Goal: Information Seeking & Learning: Compare options

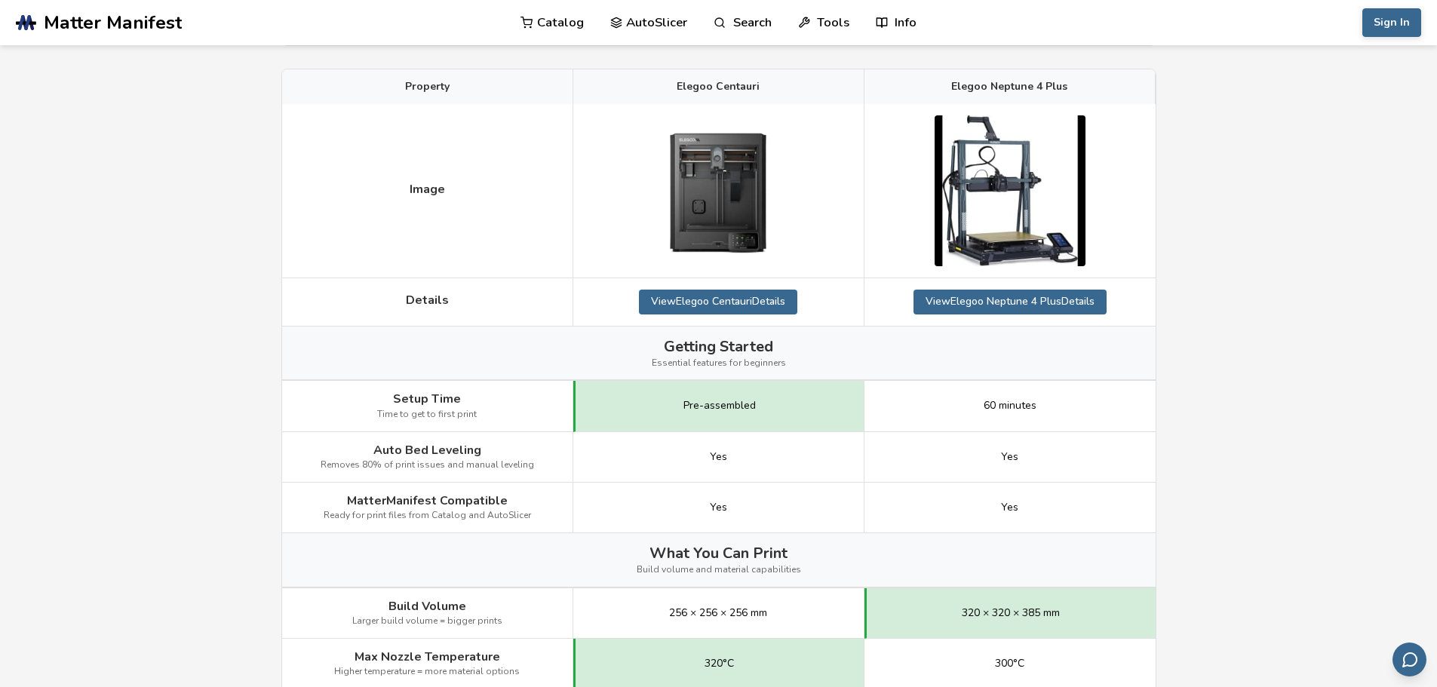
scroll to position [226, 0]
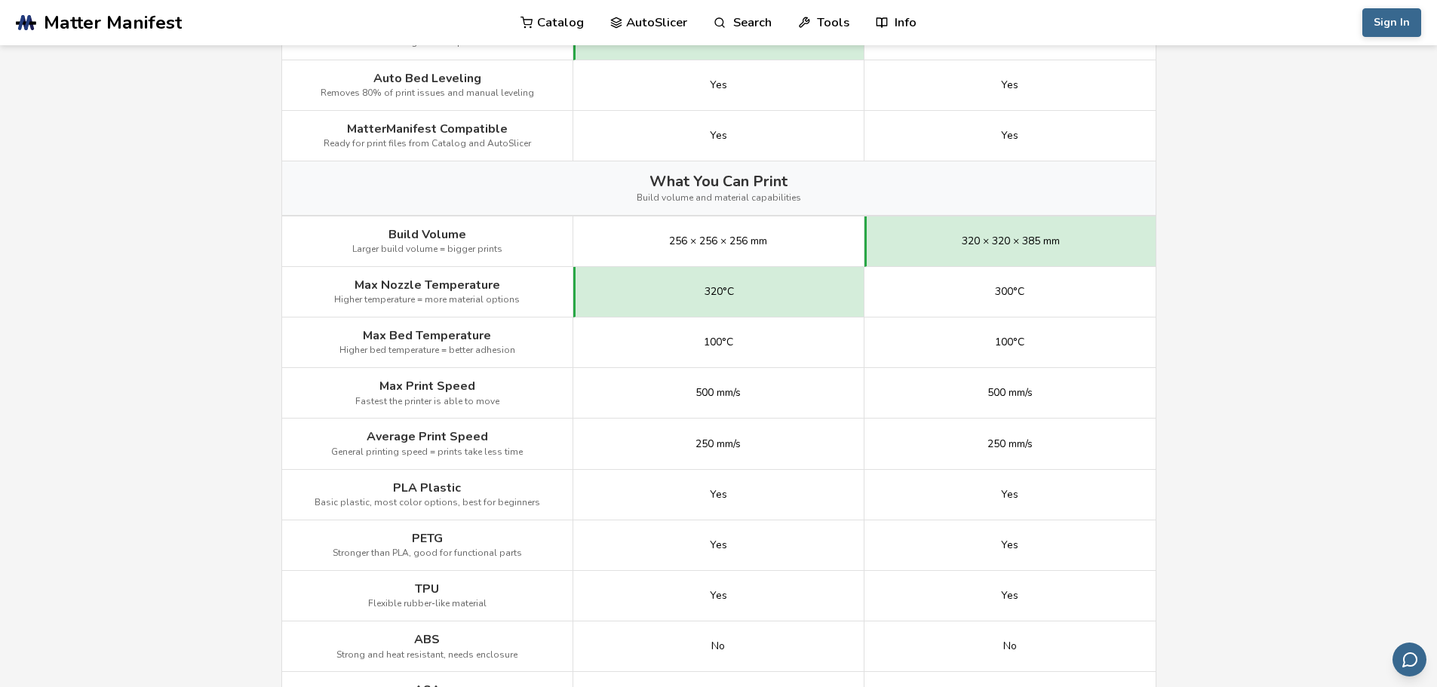
scroll to position [603, 0]
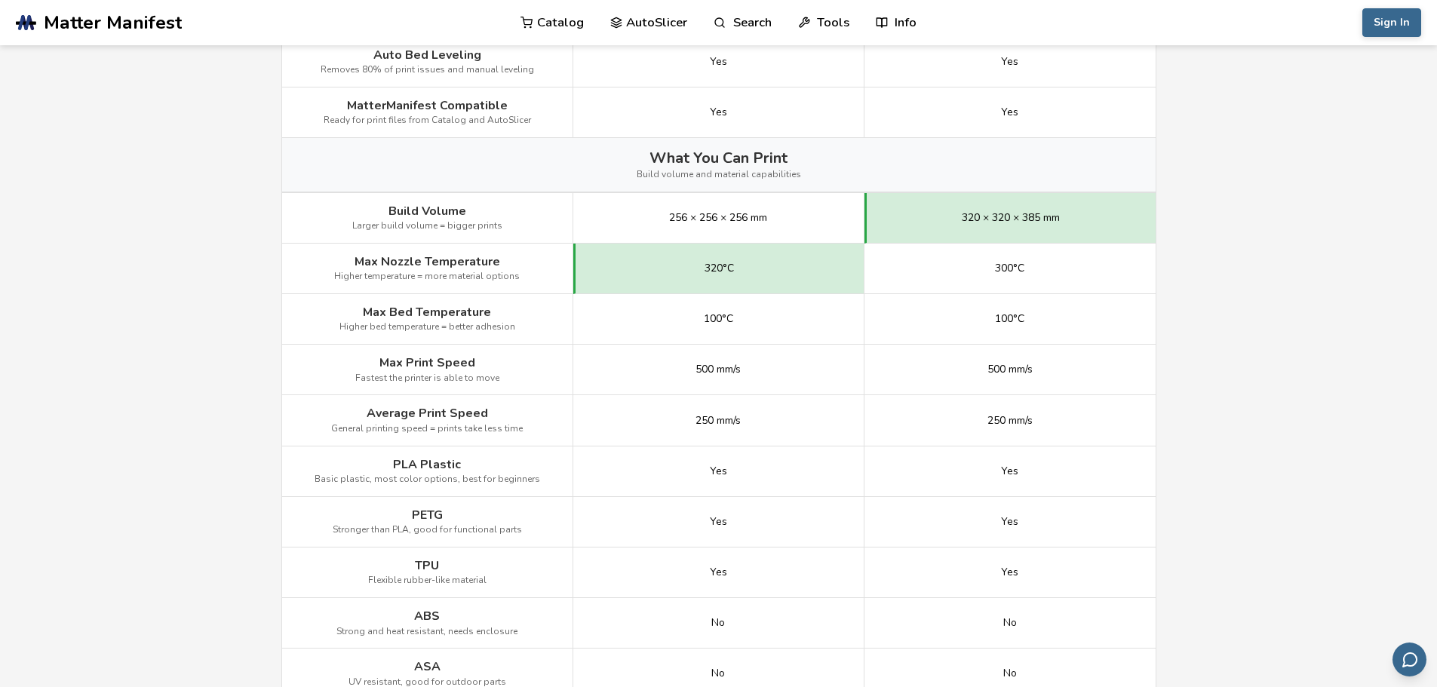
click at [1266, 433] on main "← Back to 3D Printers Elegoo Centauri vs Elegoo Neptune 4 Plus Is the Elegoo Ce…" at bounding box center [718, 531] width 1437 height 2268
click at [1257, 236] on main "← Back to 3D Printers Elegoo Centauri vs Elegoo Neptune 4 Plus Is the Elegoo Ce…" at bounding box center [718, 531] width 1437 height 2268
click at [1202, 324] on main "← Back to 3D Printers Elegoo Centauri vs Elegoo Neptune 4 Plus Is the Elegoo Ce…" at bounding box center [718, 531] width 1437 height 2268
click at [1242, 456] on main "← Back to 3D Printers Elegoo Centauri vs Elegoo Neptune 4 Plus Is the Elegoo Ce…" at bounding box center [718, 531] width 1437 height 2268
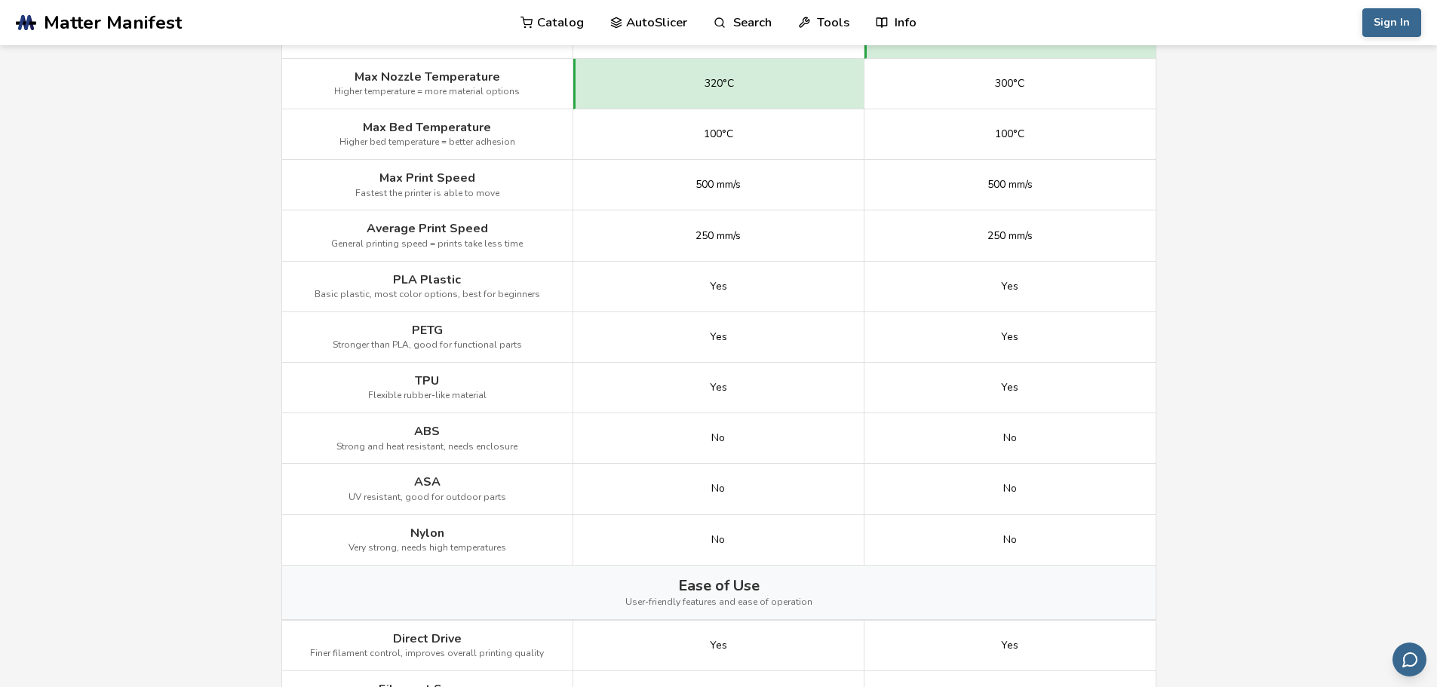
scroll to position [830, 0]
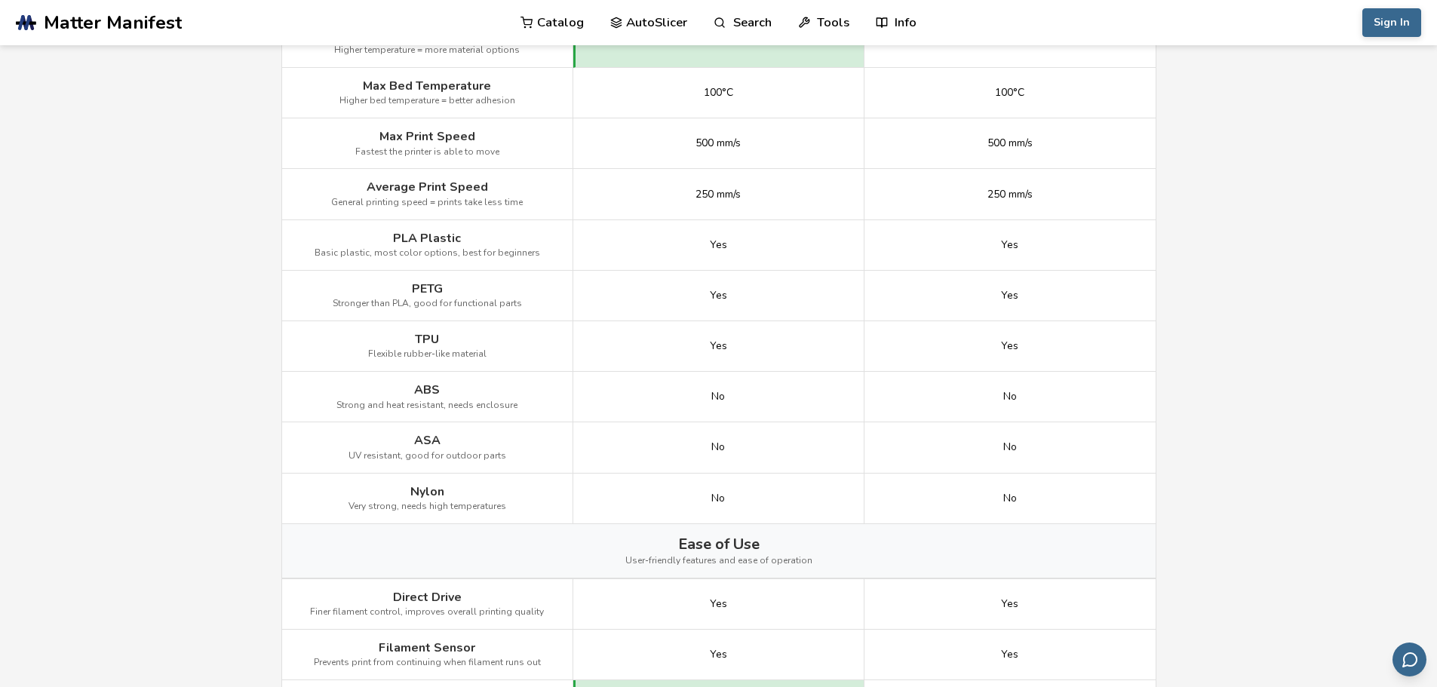
click at [1223, 390] on main "← Back to 3D Printers Elegoo Centauri vs Elegoo Neptune 4 Plus Is the Elegoo Ce…" at bounding box center [718, 304] width 1437 height 2268
drag, startPoint x: 452, startPoint y: 402, endPoint x: 514, endPoint y: 404, distance: 62.6
click at [514, 404] on div "ABS Strong and heat resistant, needs enclosure" at bounding box center [427, 397] width 291 height 51
click at [467, 403] on span "Strong and heat resistant, needs enclosure" at bounding box center [426, 406] width 181 height 11
drag, startPoint x: 444, startPoint y: 402, endPoint x: 516, endPoint y: 401, distance: 71.7
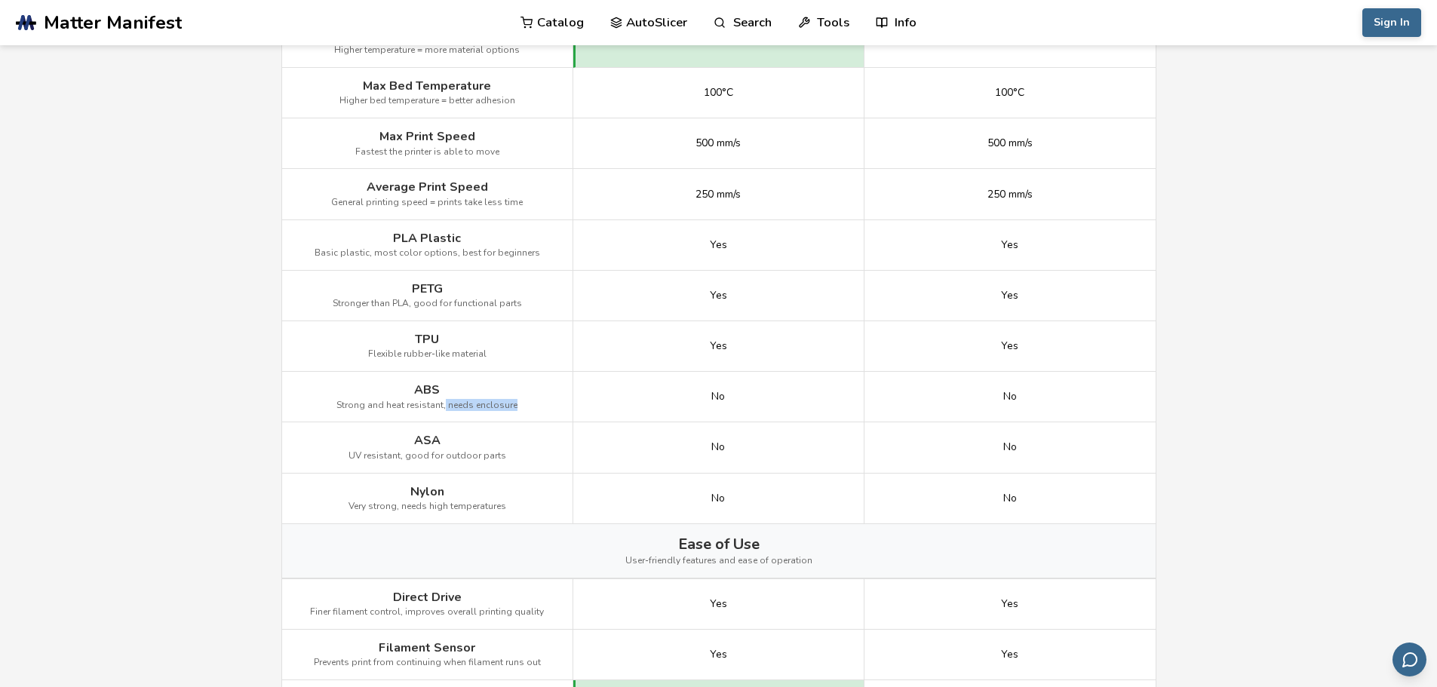
click at [516, 401] on div "ABS Strong and heat resistant, needs enclosure" at bounding box center [427, 397] width 291 height 51
click at [515, 402] on div "ABS Strong and heat resistant, needs enclosure" at bounding box center [427, 397] width 291 height 51
click at [508, 406] on span "Strong and heat resistant, needs enclosure" at bounding box center [426, 406] width 181 height 11
click at [245, 405] on main "← Back to 3D Printers Elegoo Centauri vs Elegoo Neptune 4 Plus Is the Elegoo Ce…" at bounding box center [718, 304] width 1437 height 2268
click at [460, 504] on span "Very strong, needs high temperatures" at bounding box center [427, 507] width 158 height 11
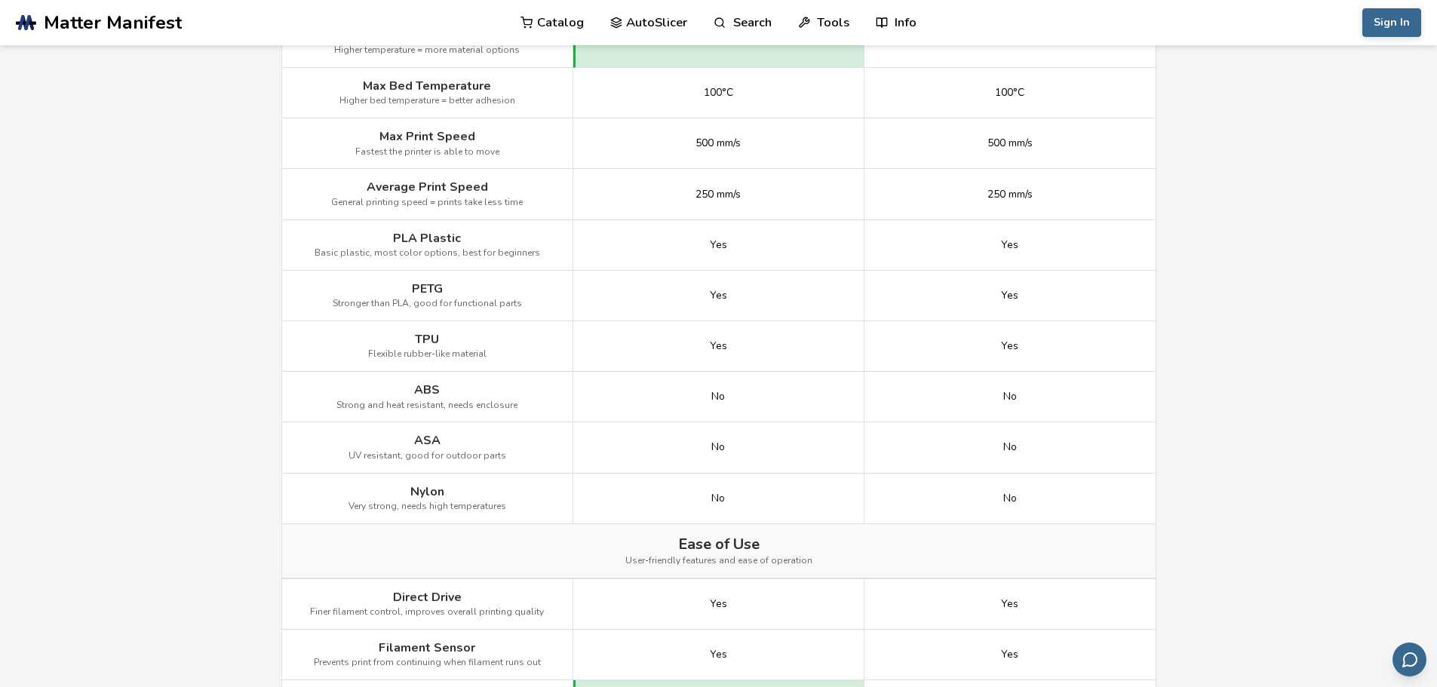
click at [259, 520] on main "← Back to 3D Printers Elegoo Centauri vs Elegoo Neptune 4 Plus Is the Elegoo Ce…" at bounding box center [718, 304] width 1437 height 2268
click at [253, 505] on main "← Back to 3D Printers Elegoo Centauri vs Elegoo Neptune 4 Plus Is the Elegoo Ce…" at bounding box center [718, 304] width 1437 height 2268
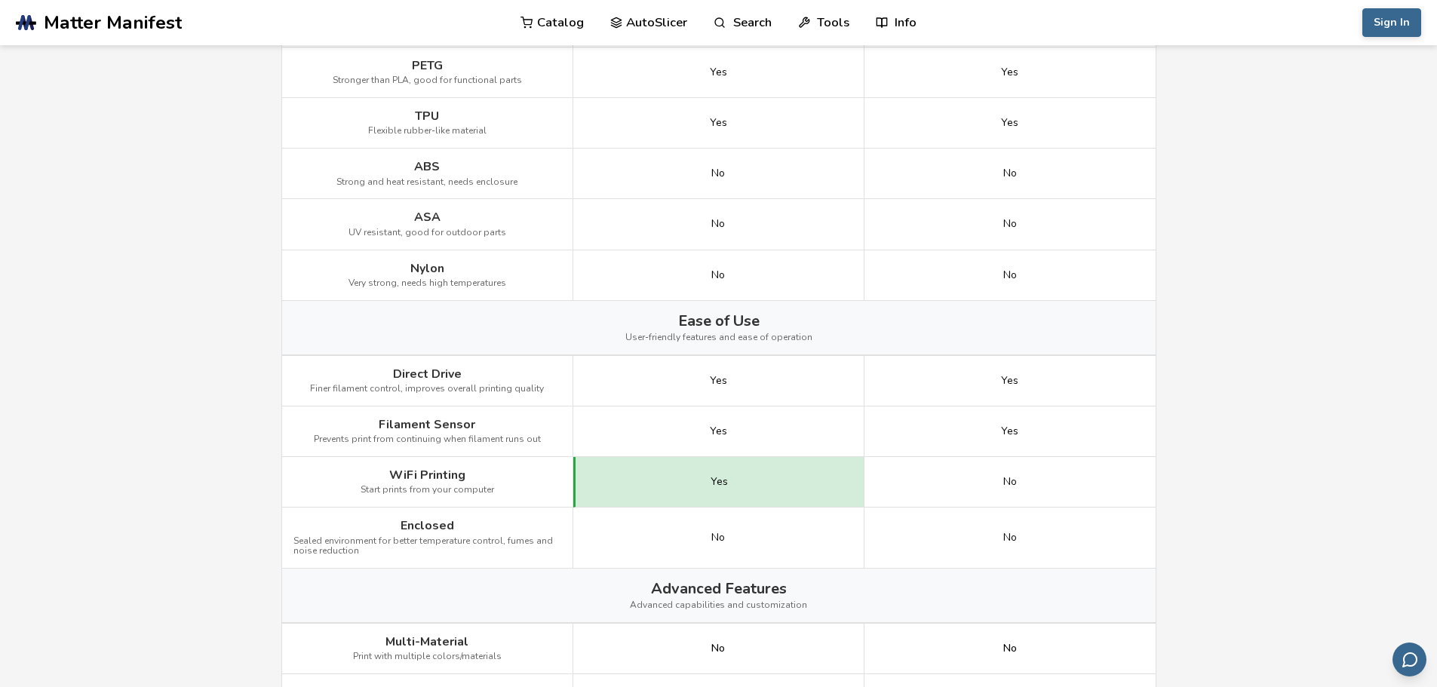
scroll to position [1056, 0]
click at [250, 511] on main "← Back to 3D Printers Elegoo Centauri vs Elegoo Neptune 4 Plus Is the Elegoo Ce…" at bounding box center [718, 78] width 1437 height 2268
click at [246, 501] on main "← Back to 3D Printers Elegoo Centauri vs Elegoo Neptune 4 Plus Is the Elegoo Ce…" at bounding box center [718, 78] width 1437 height 2268
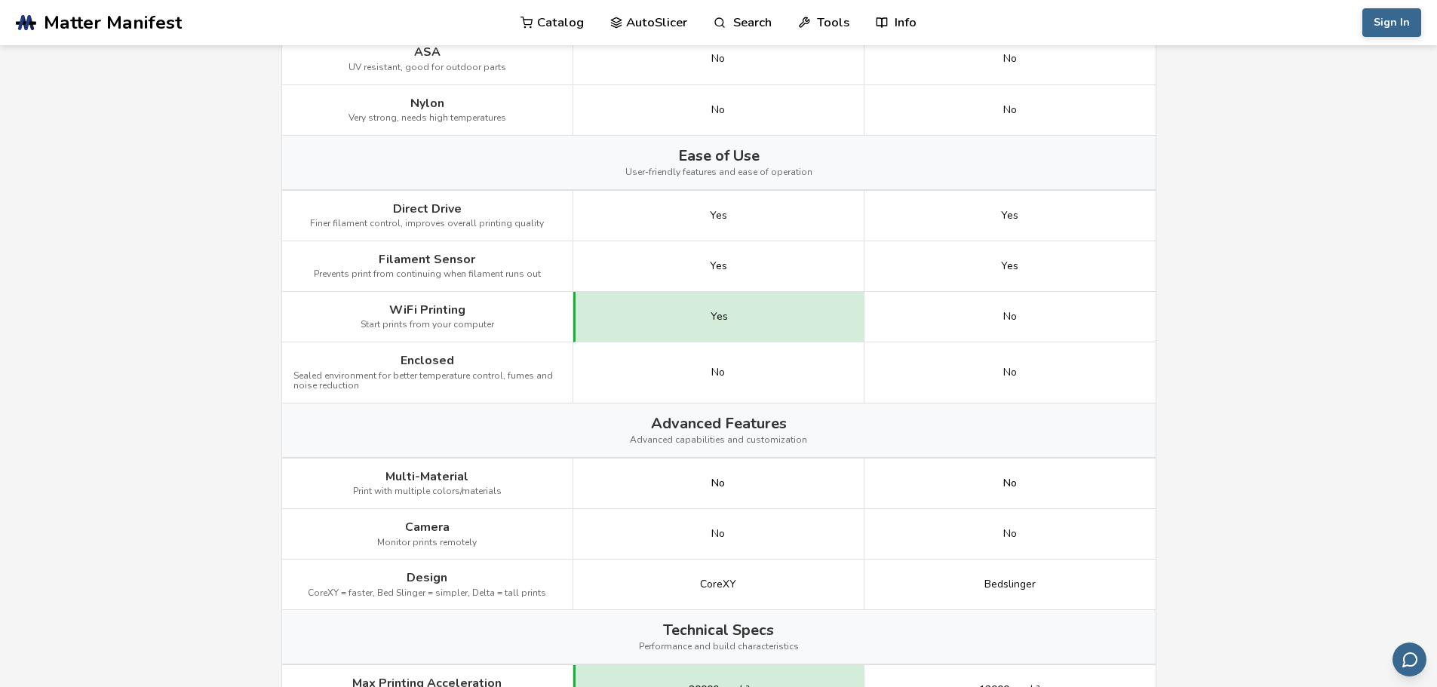
scroll to position [1358, 0]
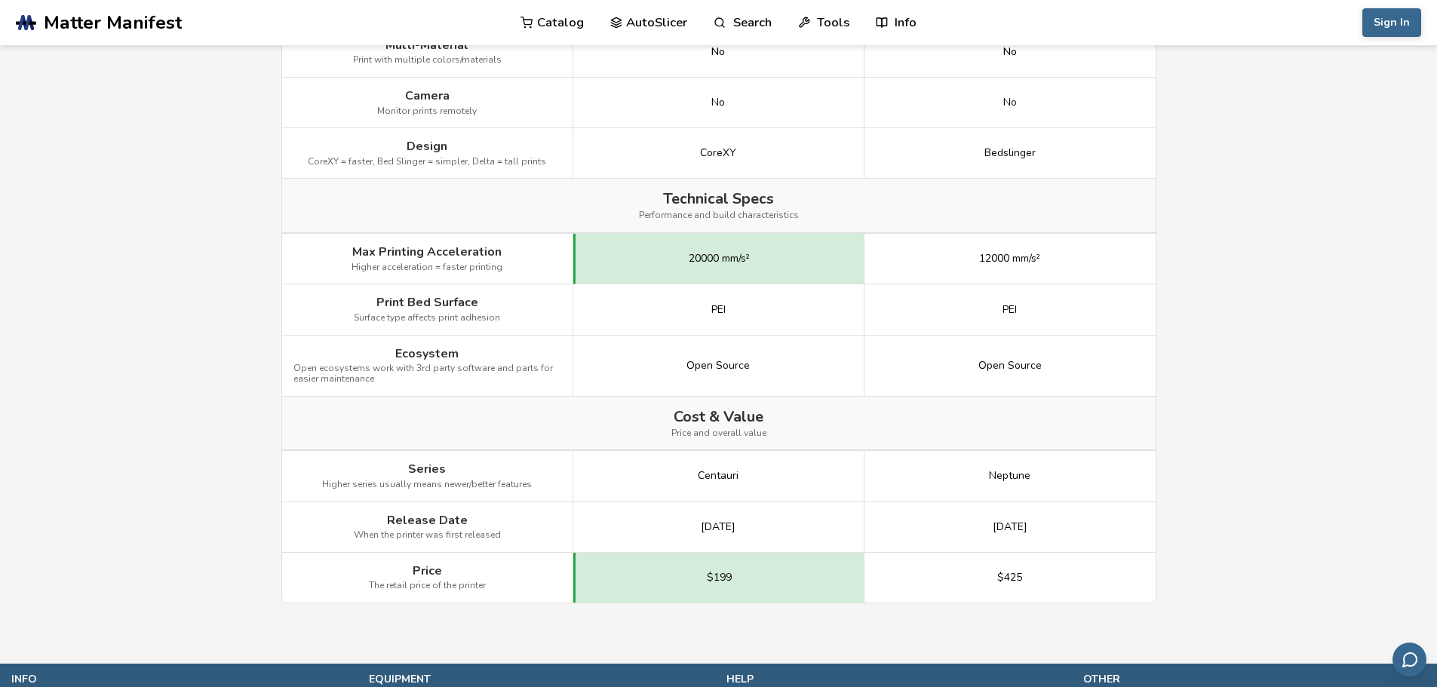
scroll to position [1659, 0]
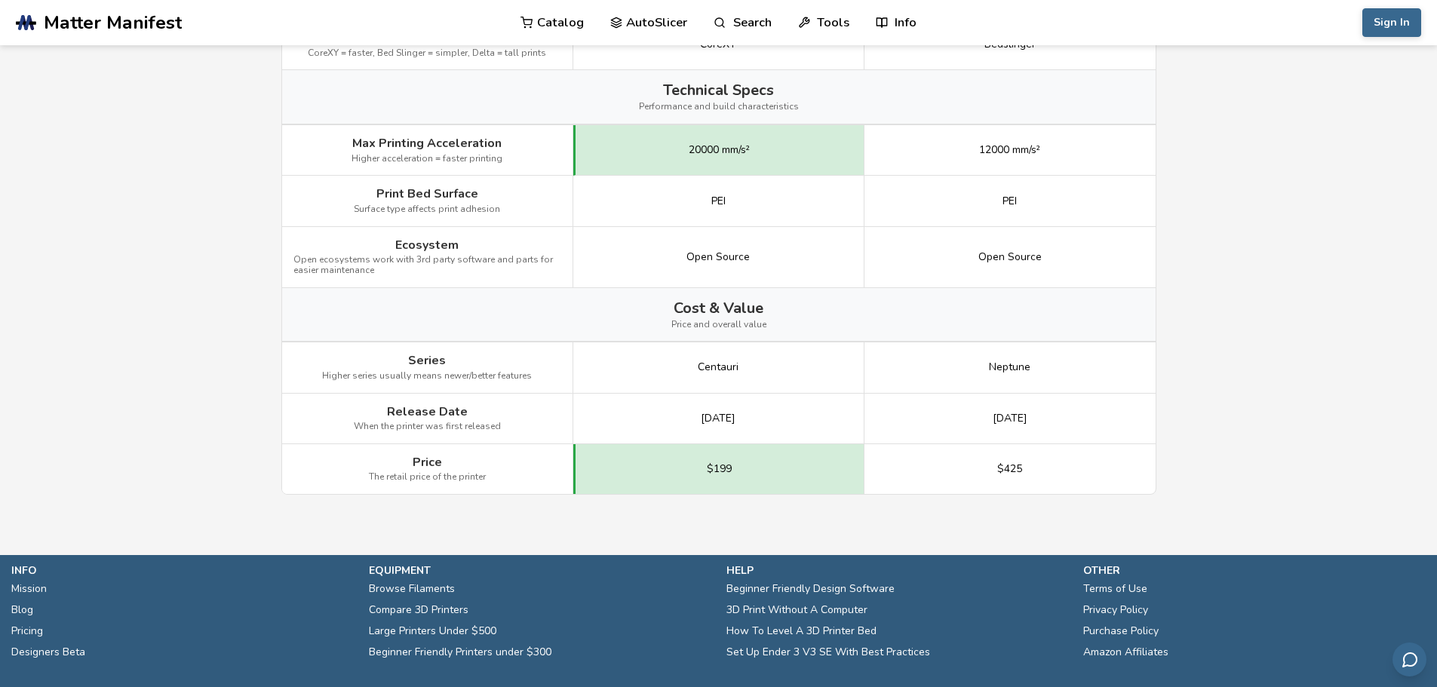
scroll to position [1810, 0]
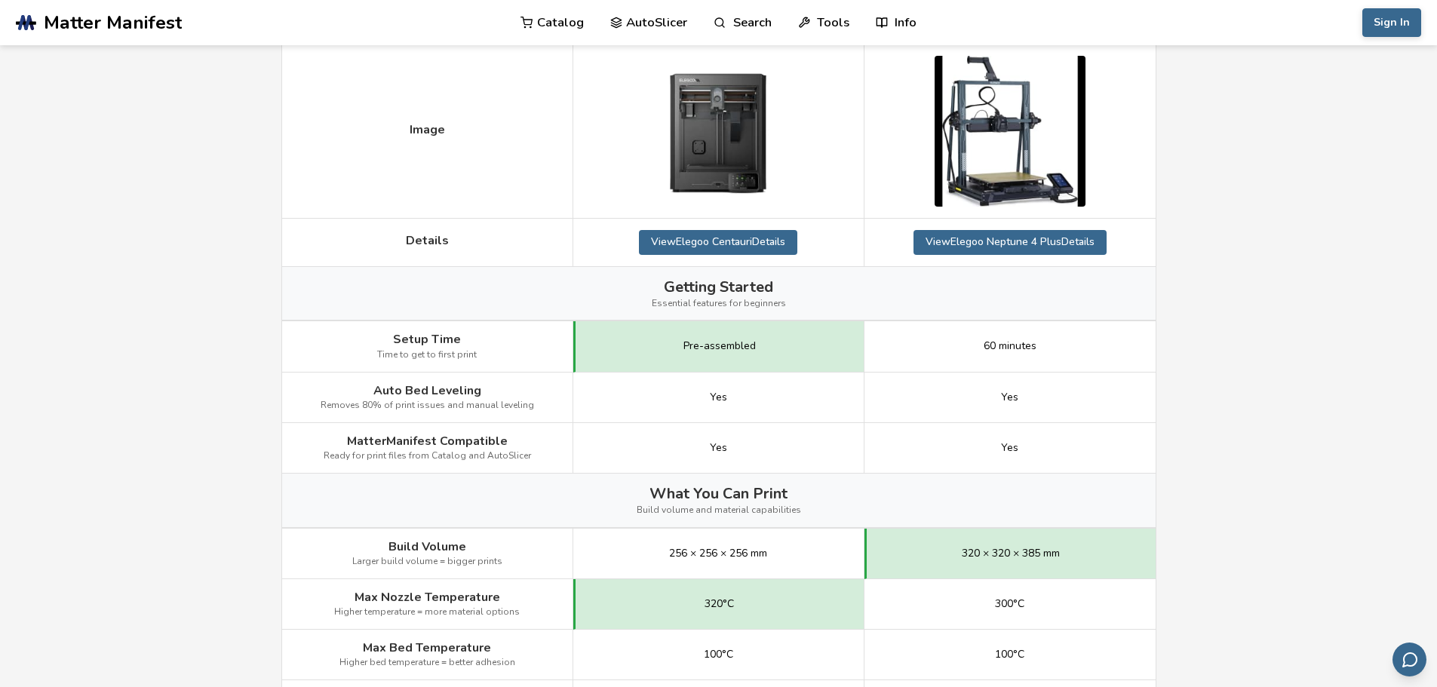
scroll to position [0, 0]
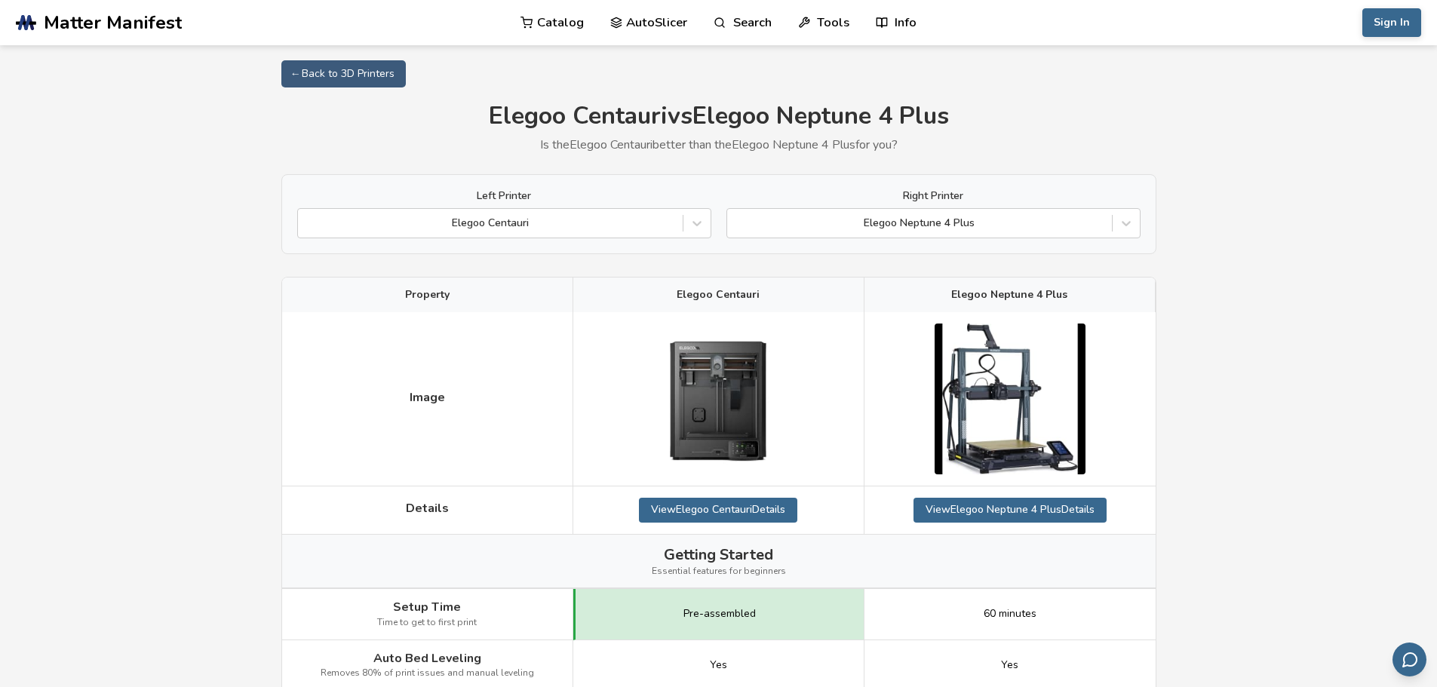
drag, startPoint x: 201, startPoint y: 123, endPoint x: 201, endPoint y: 147, distance: 24.1
